Goal: Transaction & Acquisition: Download file/media

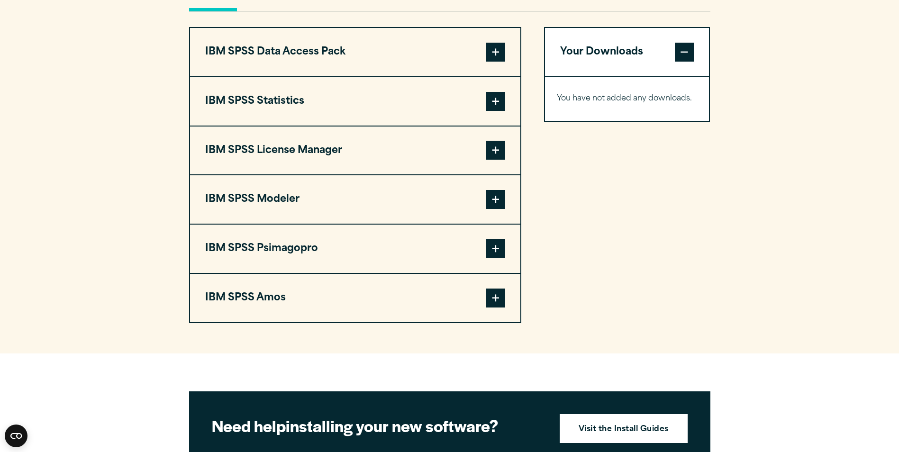
scroll to position [806, 0]
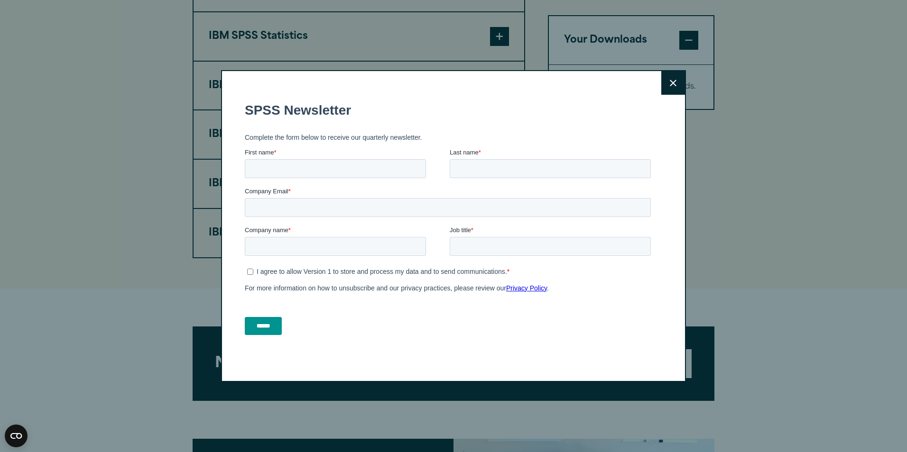
click at [665, 79] on button "Close" at bounding box center [673, 83] width 24 height 24
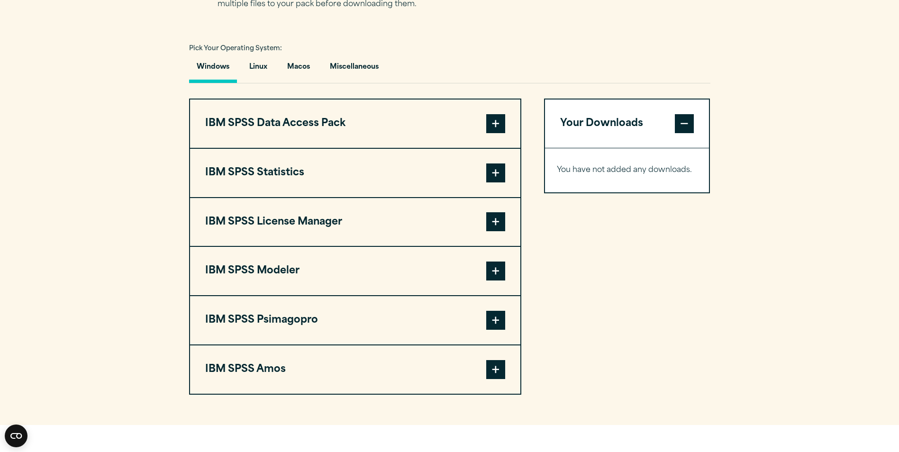
scroll to position [664, 0]
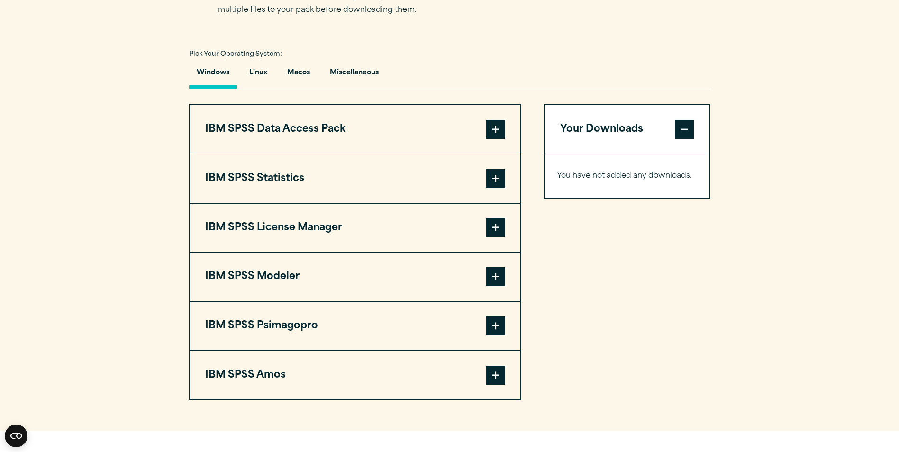
click at [498, 182] on span at bounding box center [495, 178] width 19 height 19
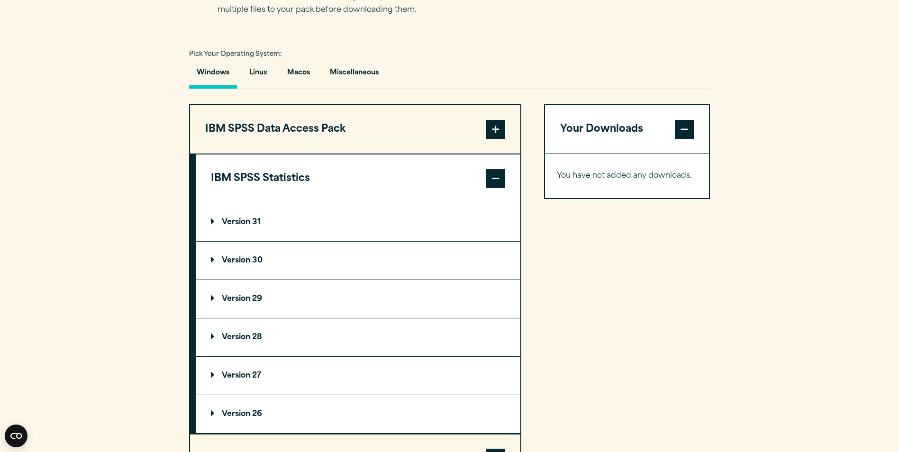
click at [213, 261] on p "Version 30" at bounding box center [237, 261] width 52 height 8
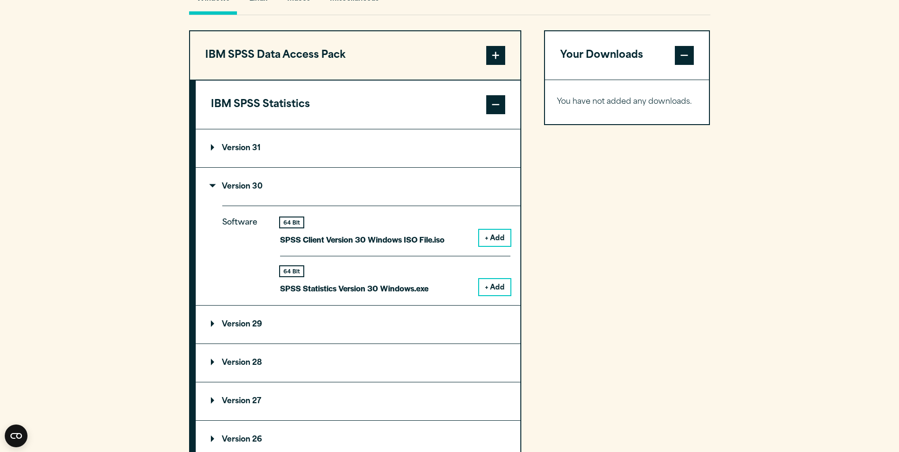
scroll to position [759, 0]
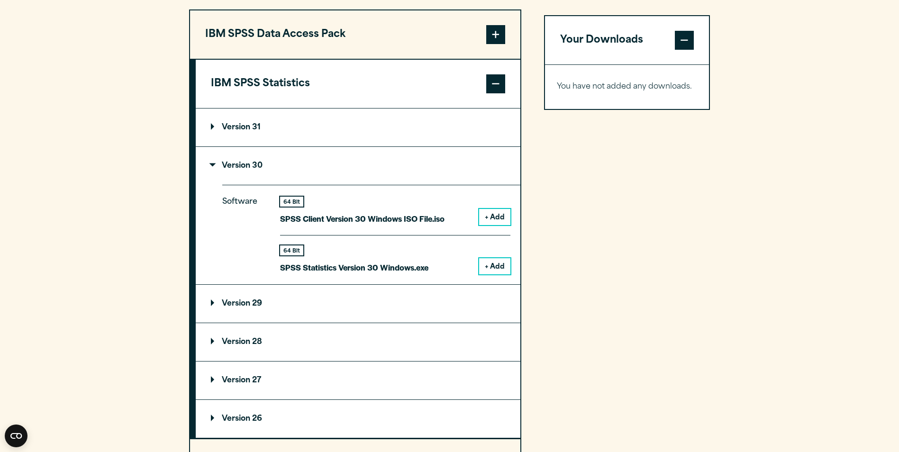
click at [497, 265] on button "+ Add" at bounding box center [494, 266] width 31 height 16
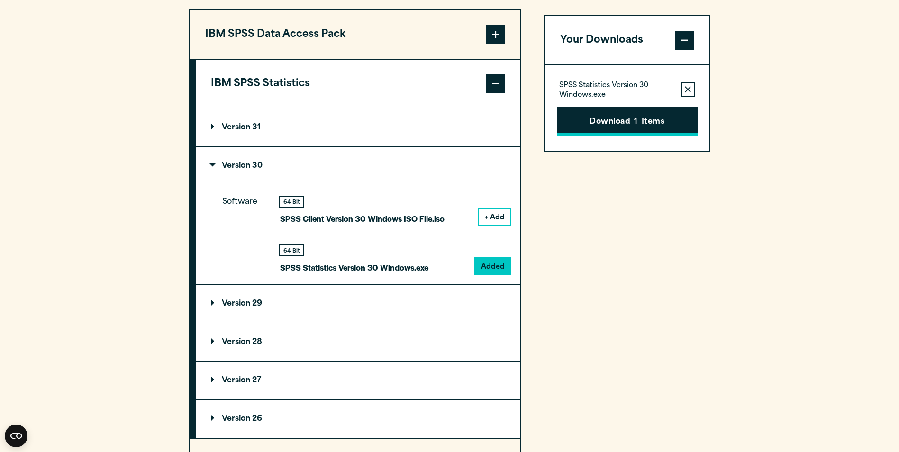
click at [640, 119] on button "Download 1 Items" at bounding box center [627, 121] width 141 height 29
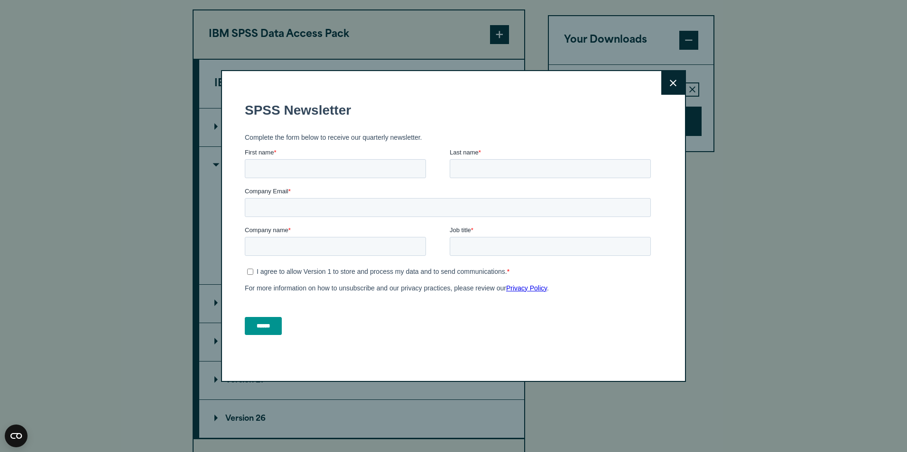
click at [670, 86] on icon at bounding box center [673, 83] width 7 height 7
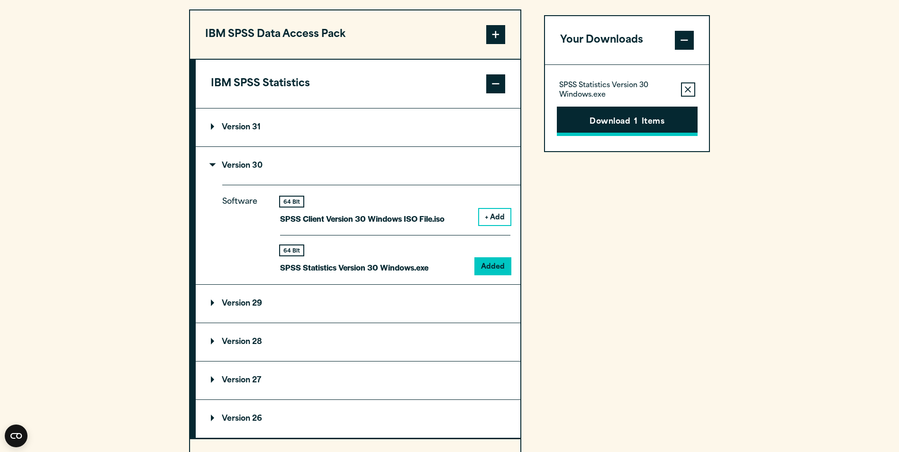
click at [626, 129] on button "Download 1 Items" at bounding box center [627, 121] width 141 height 29
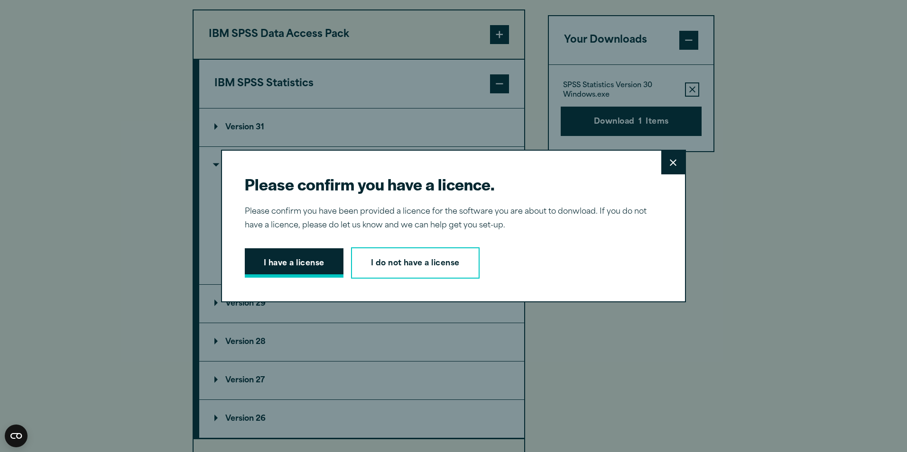
click at [318, 271] on button "I have a license" at bounding box center [294, 262] width 99 height 29
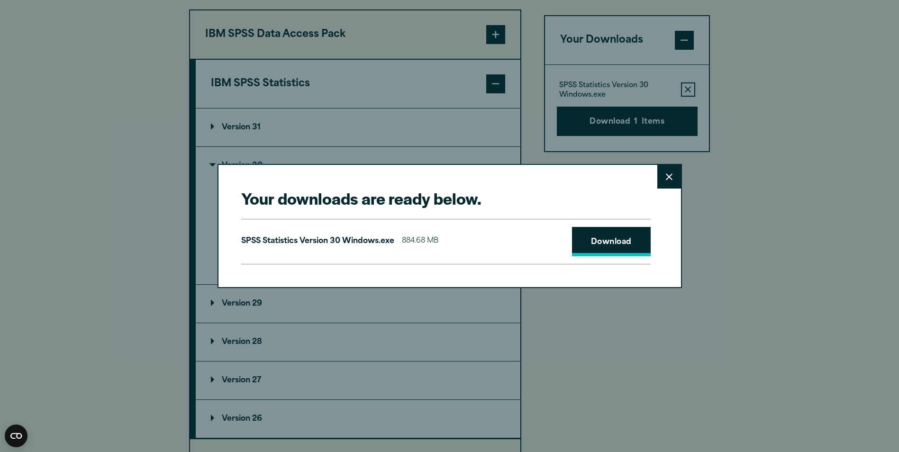
click at [594, 242] on link "Download" at bounding box center [611, 241] width 79 height 29
click at [674, 176] on button "Close" at bounding box center [670, 177] width 24 height 24
